Goal: Transaction & Acquisition: Book appointment/travel/reservation

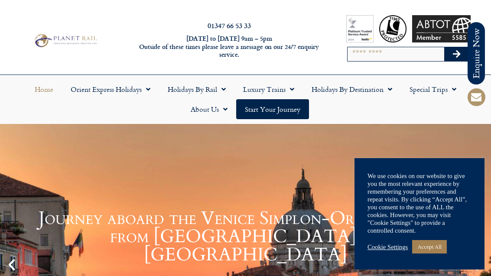
click at [394, 249] on link "Cookie Settings" at bounding box center [388, 247] width 40 height 8
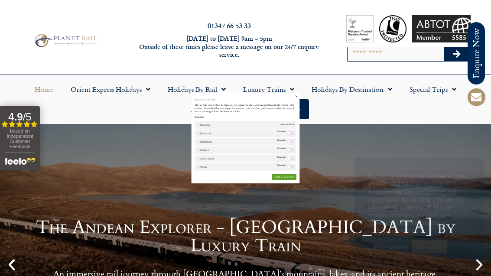
click at [345, 240] on link "SAVE & ACCEPT" at bounding box center [345, 239] width 63 height 16
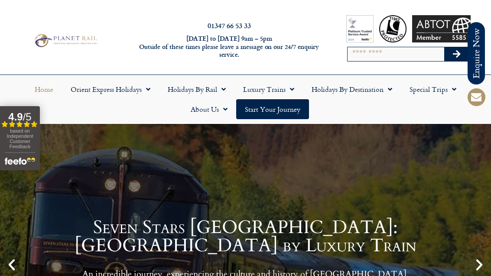
click at [274, 112] on link "Start your Journey" at bounding box center [272, 109] width 73 height 20
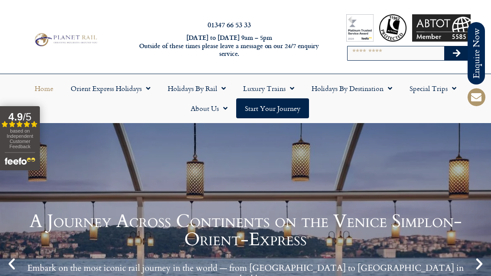
click at [281, 85] on link "Luxury Trains" at bounding box center [268, 88] width 68 height 20
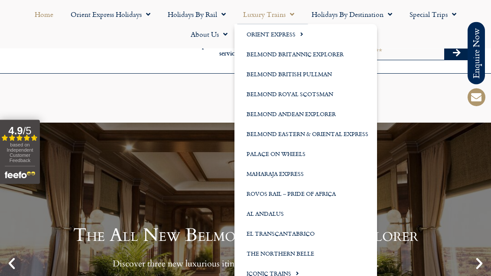
scroll to position [132, 0]
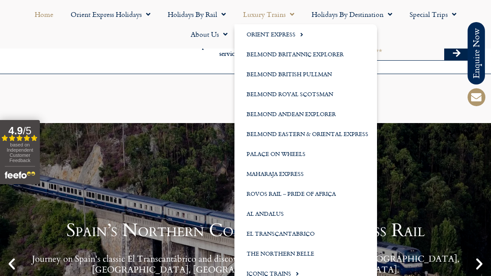
click at [279, 274] on link "Iconic Trains" at bounding box center [305, 273] width 143 height 20
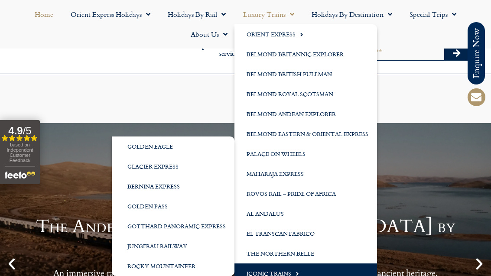
click at [298, 35] on span "Menu" at bounding box center [300, 34] width 8 height 14
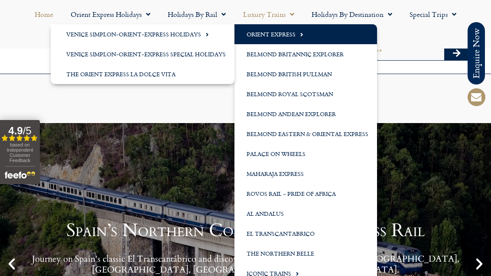
click at [282, 157] on link "Palace on Wheels" at bounding box center [305, 154] width 143 height 20
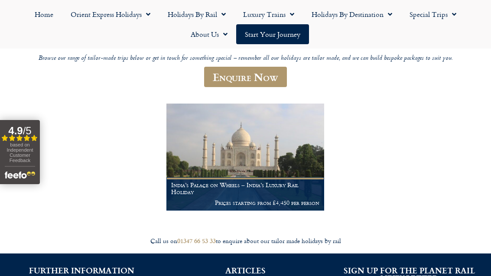
scroll to position [118, 0]
